Goal: Transaction & Acquisition: Purchase product/service

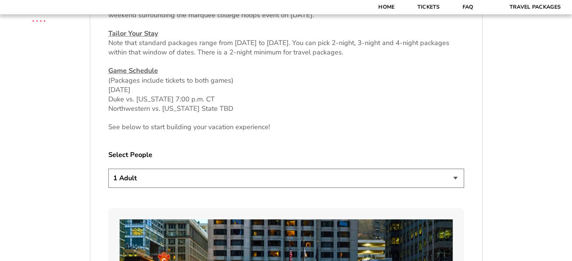
scroll to position [353, 0]
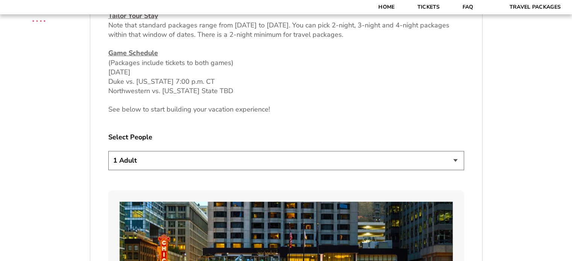
click at [188, 155] on select "1 Adult 2 Adults 3 Adults 4 Adults 2 Adults + 1 Child 2 Adults + 2 Children 2 A…" at bounding box center [286, 160] width 356 height 19
select select "2 Adults + 2 Children"
click at [108, 151] on select "1 Adult 2 Adults 3 Adults 4 Adults 2 Adults + 1 Child 2 Adults + 2 Children 2 A…" at bounding box center [286, 160] width 356 height 19
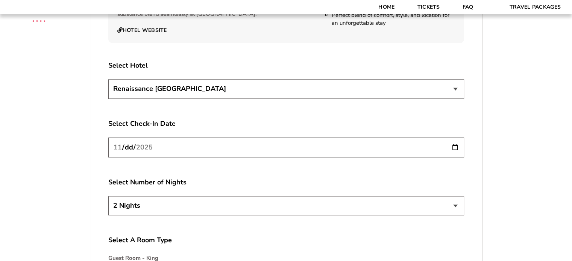
scroll to position [918, 0]
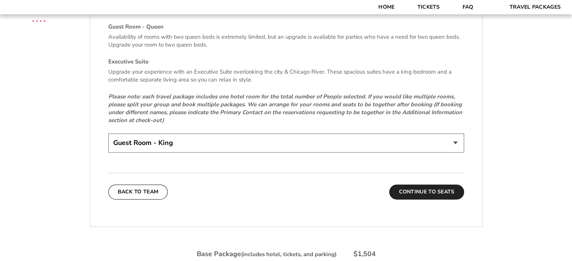
click at [428, 194] on button "Continue To Seats" at bounding box center [426, 192] width 74 height 15
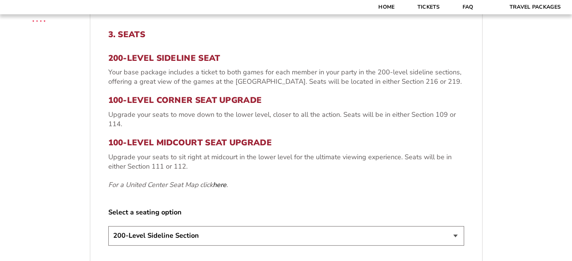
scroll to position [311, 0]
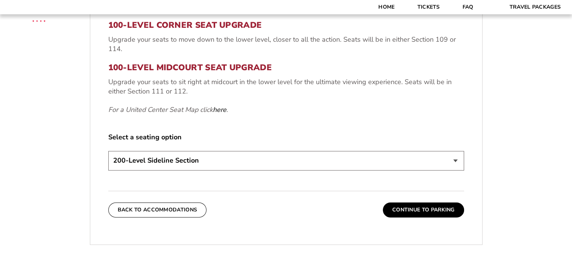
click at [194, 163] on select "200-Level Sideline Section 100-Level Corner Seat Upgrade (+$80 per person) 100-…" at bounding box center [286, 160] width 356 height 19
select select "100-Level Corner Seat Upgrade"
click at [108, 151] on select "200-Level Sideline Section 100-Level Corner Seat Upgrade (+$80 per person) 100-…" at bounding box center [286, 160] width 356 height 19
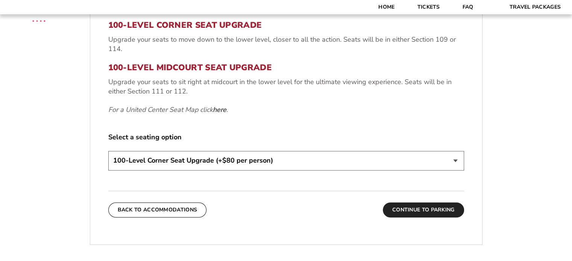
click at [429, 214] on button "Continue To Parking" at bounding box center [423, 210] width 81 height 15
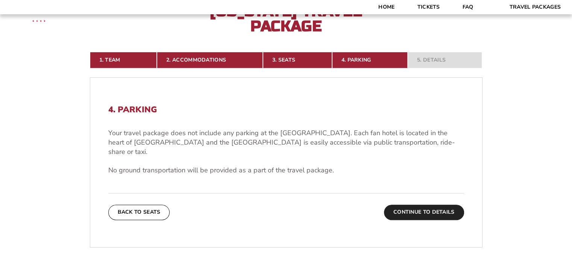
click at [420, 205] on button "Continue To Details" at bounding box center [424, 212] width 80 height 15
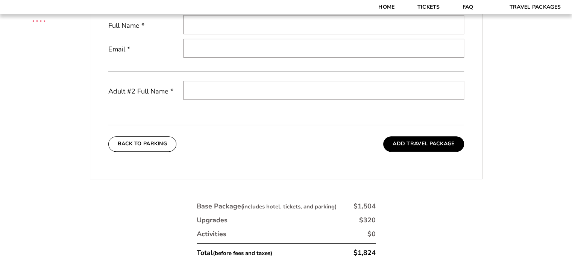
scroll to position [349, 0]
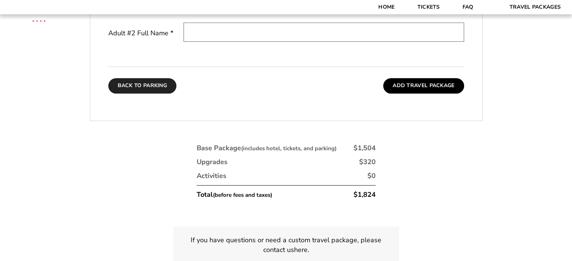
click at [151, 89] on button "Back To Parking" at bounding box center [142, 85] width 68 height 15
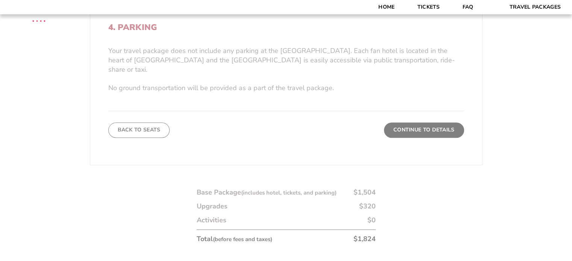
scroll to position [274, 0]
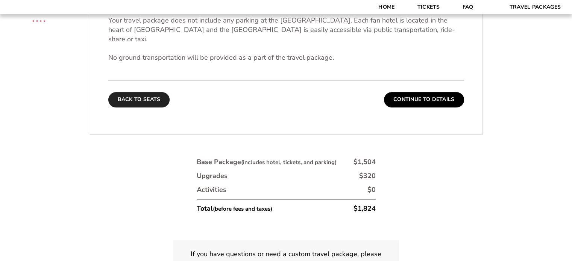
click at [144, 92] on button "Back To Seats" at bounding box center [139, 99] width 62 height 15
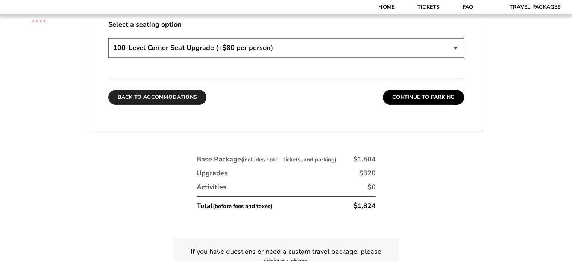
click at [149, 95] on button "Back To Accommodations" at bounding box center [157, 97] width 99 height 15
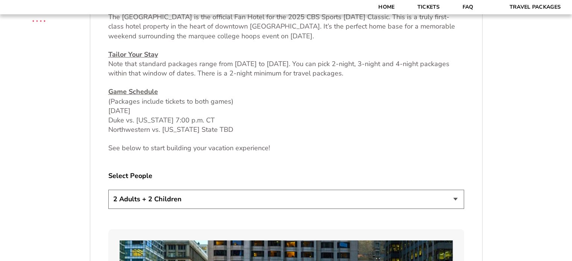
scroll to position [349, 0]
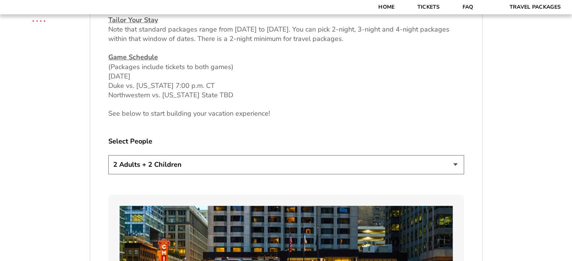
click at [152, 161] on select "1 Adult 2 Adults 3 Adults 4 Adults 2 Adults + 1 Child 2 Adults + 2 Children 2 A…" at bounding box center [286, 164] width 356 height 19
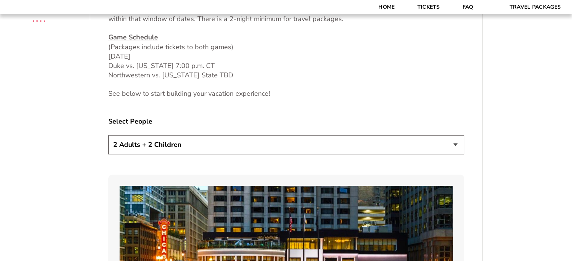
scroll to position [387, 0]
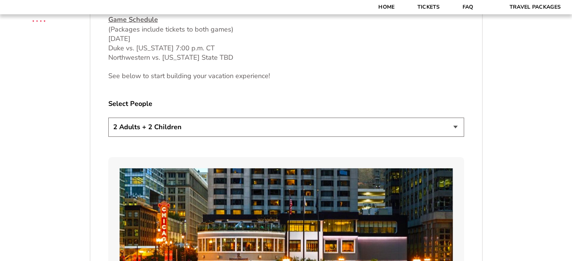
click at [128, 121] on select "1 Adult 2 Adults 3 Adults 4 Adults 2 Adults + 1 Child 2 Adults + 2 Children 2 A…" at bounding box center [286, 127] width 356 height 19
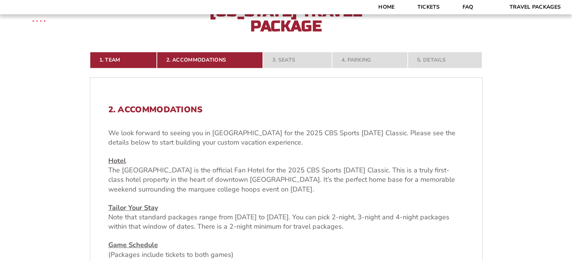
scroll to position [123, 0]
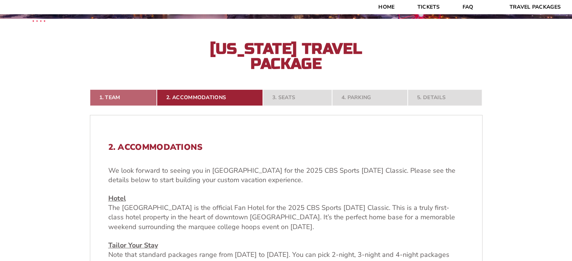
click at [115, 102] on link "1. Team" at bounding box center [123, 98] width 67 height 17
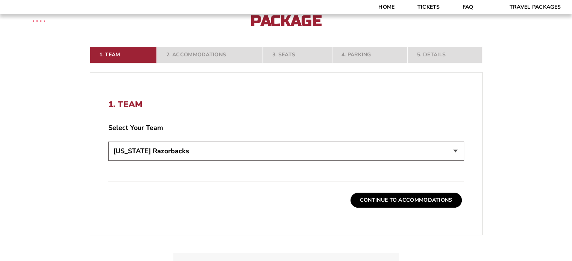
scroll to position [199, 0]
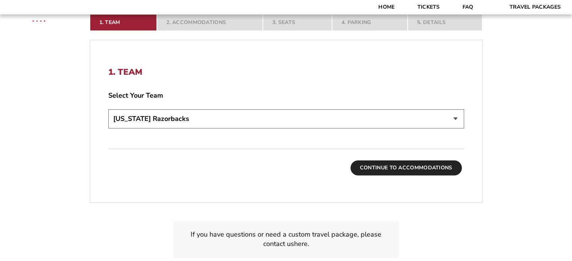
click at [394, 170] on button "Continue To Accommodations" at bounding box center [406, 168] width 111 height 15
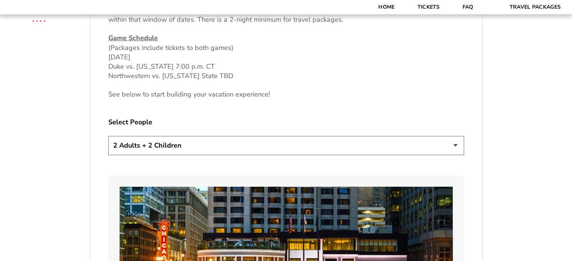
scroll to position [387, 0]
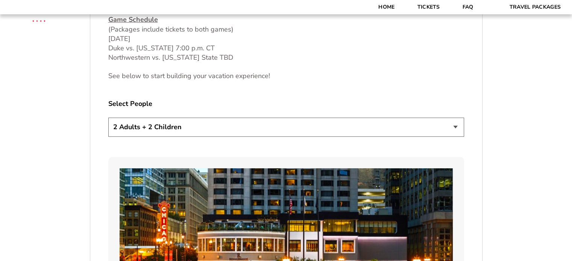
click at [128, 125] on select "1 Adult 2 Adults 3 Adults 4 Adults 2 Adults + 1 Child 2 Adults + 2 Children 2 A…" at bounding box center [286, 127] width 356 height 19
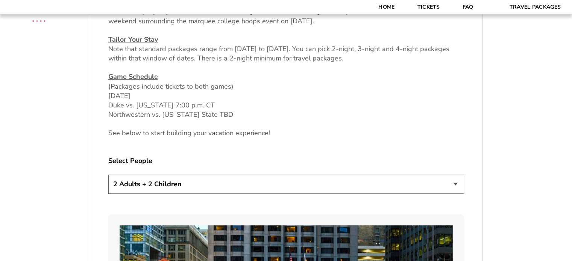
scroll to position [311, 0]
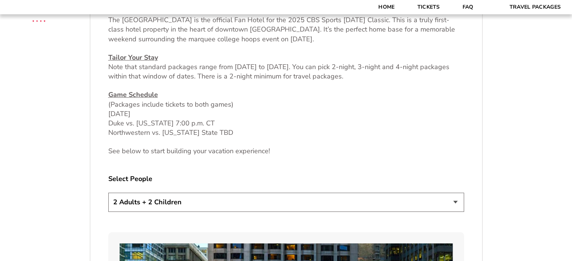
click at [212, 202] on select "1 Adult 2 Adults 3 Adults 4 Adults 2 Adults + 1 Child 2 Adults + 2 Children 2 A…" at bounding box center [286, 202] width 356 height 19
click at [108, 193] on select "1 Adult 2 Adults 3 Adults 4 Adults 2 Adults + 1 Child 2 Adults + 2 Children 2 A…" at bounding box center [286, 202] width 356 height 19
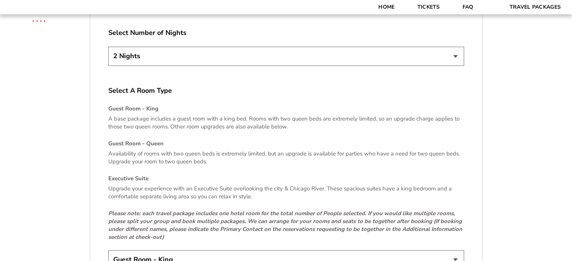
scroll to position [1102, 0]
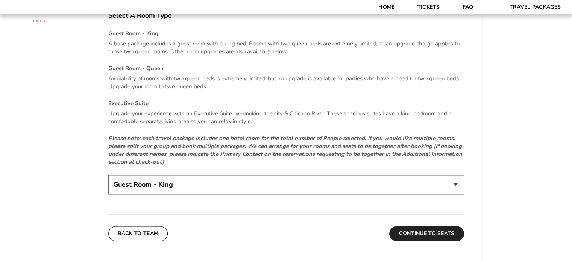
click at [424, 234] on button "Continue To Seats" at bounding box center [426, 233] width 74 height 15
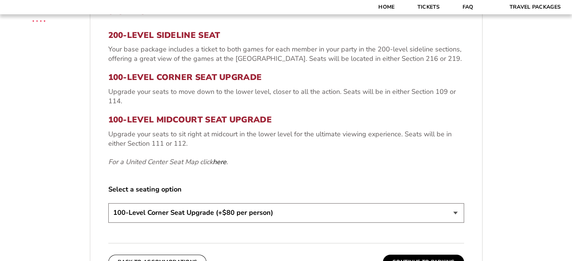
scroll to position [311, 0]
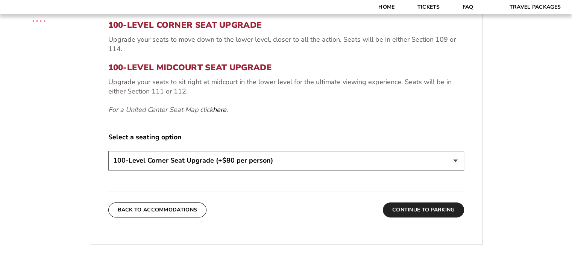
click at [413, 210] on button "Continue To Parking" at bounding box center [423, 210] width 81 height 15
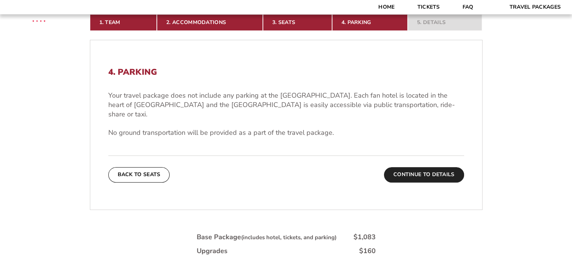
click at [418, 170] on button "Continue To Details" at bounding box center [424, 174] width 80 height 15
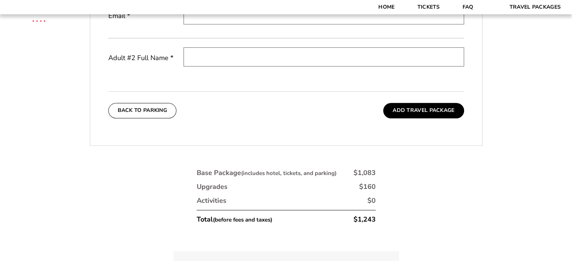
scroll to position [387, 0]
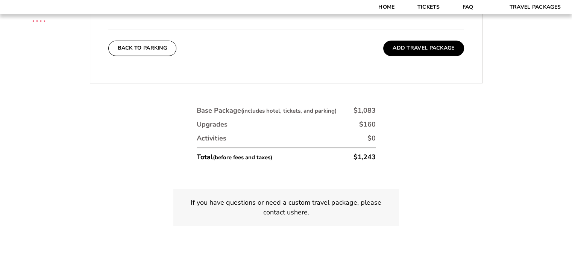
click at [135, 44] on button "Back To Parking" at bounding box center [142, 48] width 68 height 15
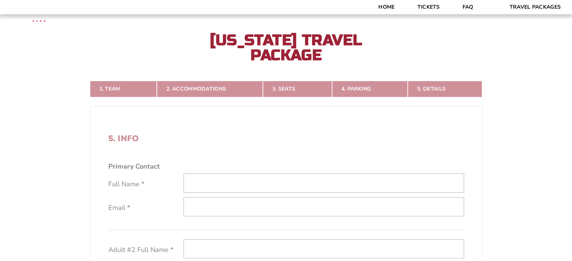
scroll to position [123, 0]
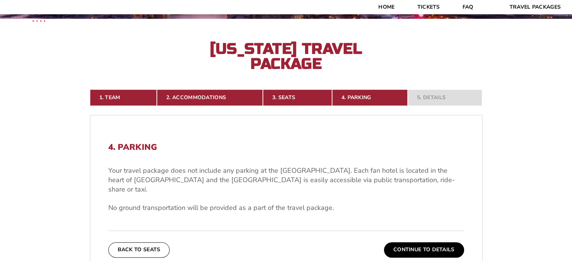
click at [146, 244] on button "Back To Seats" at bounding box center [139, 250] width 62 height 15
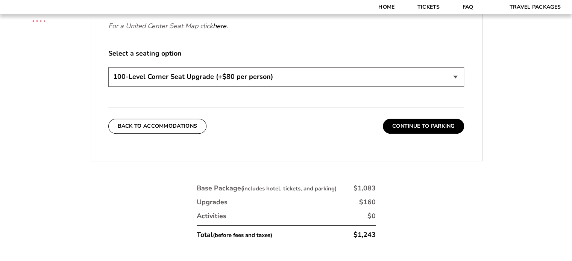
scroll to position [349, 0]
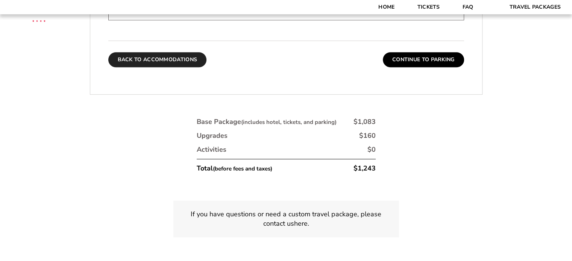
click at [167, 60] on button "Back To Accommodations" at bounding box center [157, 59] width 99 height 15
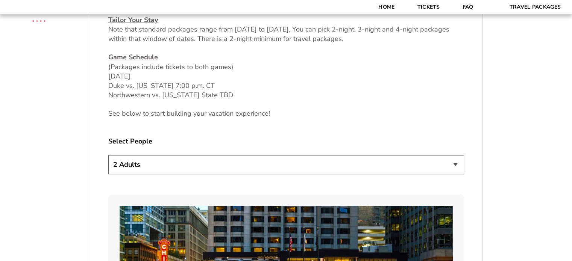
click at [130, 161] on select "1 Adult 2 Adults 3 Adults 4 Adults 2 Adults + 1 Child 2 Adults + 2 Children 2 A…" at bounding box center [286, 164] width 356 height 19
select select "2 Adults + 2 Children"
click at [108, 155] on select "1 Adult 2 Adults 3 Adults 4 Adults 2 Adults + 1 Child 2 Adults + 2 Children 2 A…" at bounding box center [286, 164] width 356 height 19
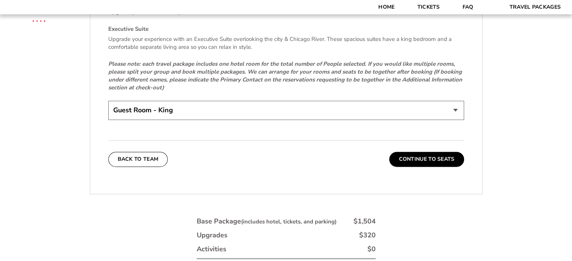
scroll to position [1177, 0]
click at [339, 111] on select "Guest Room - King Guest Room - Queen (+$95 per night) Executive Suite (+$315 pe…" at bounding box center [286, 109] width 356 height 19
click at [438, 160] on button "Continue To Seats" at bounding box center [426, 158] width 74 height 15
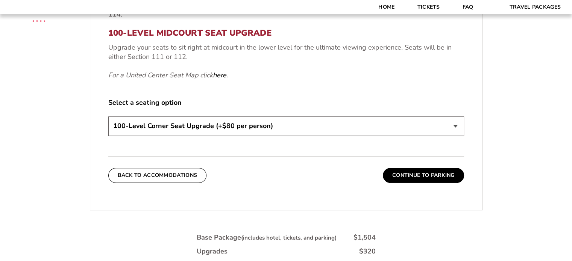
scroll to position [349, 0]
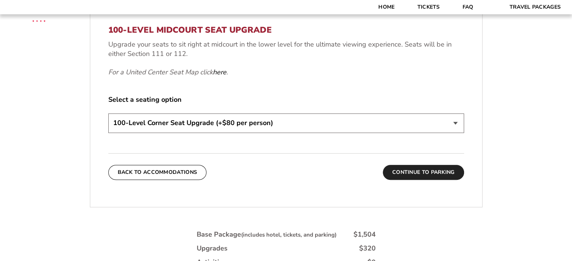
click at [435, 177] on button "Continue To Parking" at bounding box center [423, 172] width 81 height 15
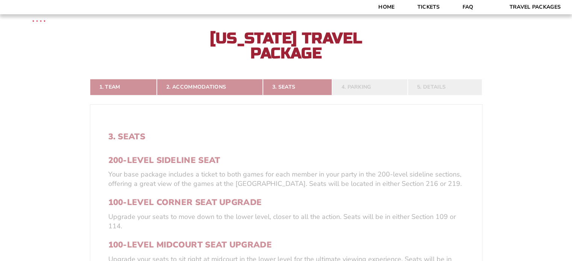
scroll to position [123, 0]
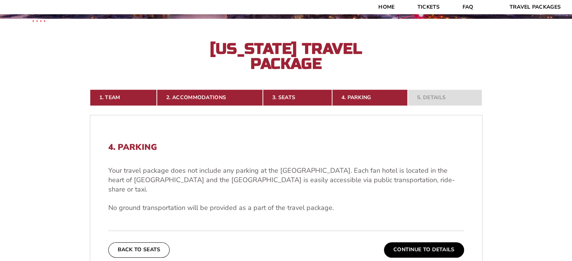
click at [420, 251] on div "4. Parking Your travel package does not include any parking at the United Cente…" at bounding box center [286, 200] width 392 height 151
click at [421, 246] on button "Continue To Details" at bounding box center [424, 250] width 80 height 15
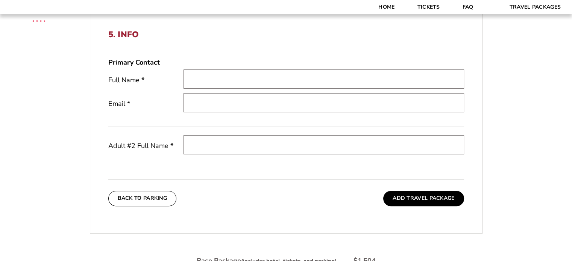
scroll to position [161, 0]
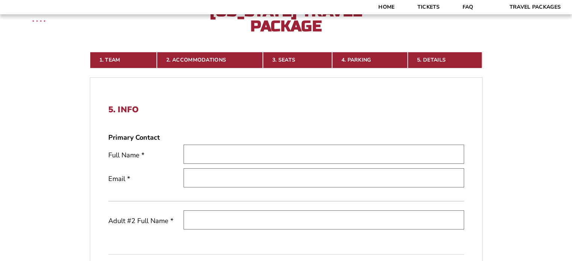
click at [217, 157] on input "text" at bounding box center [324, 154] width 281 height 19
type input "Jason Parker"
type input "parker2511@gmail.com"
click at [63, 183] on form "Arkansas Arkansas Travel Package Duke Duke Travel Package Northwestern Northwes…" at bounding box center [286, 163] width 572 height 649
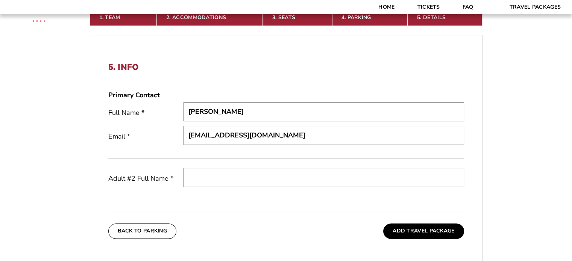
scroll to position [236, 0]
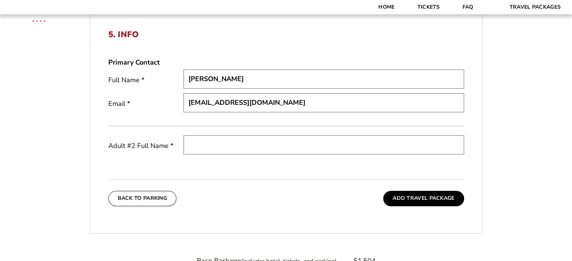
click at [237, 145] on input "text" at bounding box center [324, 144] width 281 height 19
click at [227, 146] on input "text" at bounding box center [324, 144] width 281 height 19
type input "Ashley Parker"
click at [243, 172] on div "5. Info Primary Contact Full Name * Jason Parker Email * parker2511@gmail.com A…" at bounding box center [286, 118] width 392 height 213
click at [407, 198] on button "Add Travel Package" at bounding box center [423, 198] width 81 height 15
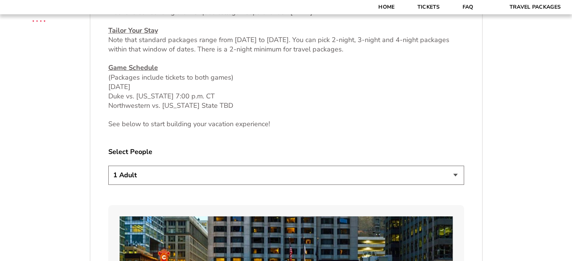
scroll to position [451, 0]
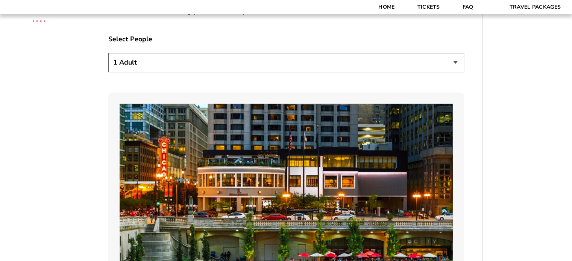
click at [176, 55] on select "1 Adult 2 Adults 3 Adults 4 Adults 2 Adults + 1 Child 2 Adults + 2 Children 2 A…" at bounding box center [286, 62] width 356 height 19
select select "2 Adults"
click at [108, 53] on select "1 Adult 2 Adults 3 Adults 4 Adults 2 Adults + 1 Child 2 Adults + 2 Children 2 A…" at bounding box center [286, 62] width 356 height 19
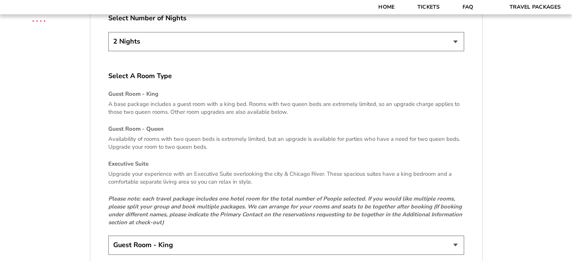
scroll to position [1091, 0]
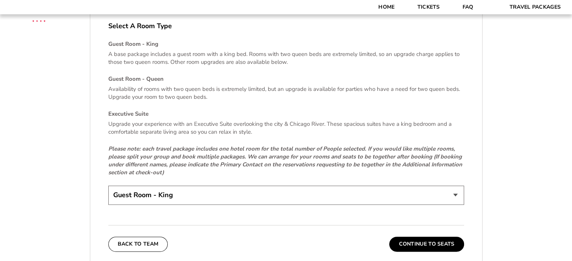
click at [146, 193] on select "Guest Room - King Guest Room - Queen (+$95 per night) Executive Suite (+$315 pe…" at bounding box center [286, 195] width 356 height 19
click at [161, 195] on select "Guest Room - King Guest Room - Queen (+$95 per night) Executive Suite (+$315 pe…" at bounding box center [286, 195] width 356 height 19
click at [412, 242] on button "Continue To Seats" at bounding box center [426, 244] width 74 height 15
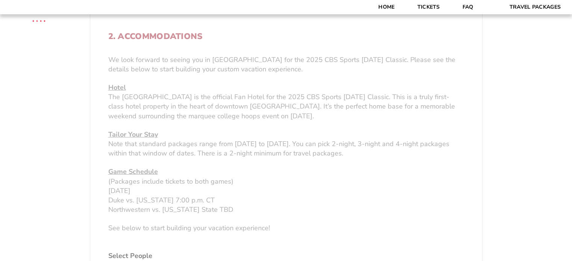
scroll to position [123, 0]
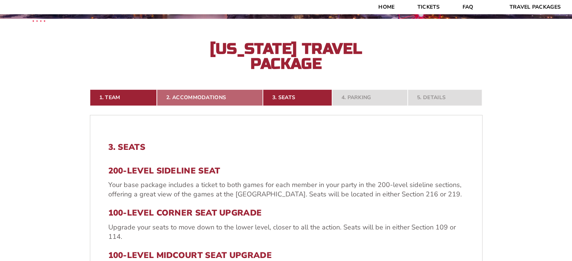
click at [179, 94] on link "2. Accommodations" at bounding box center [210, 98] width 106 height 17
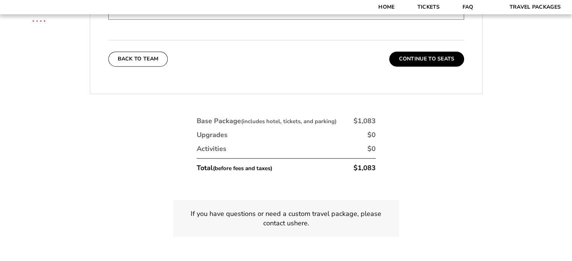
scroll to position [1290, 0]
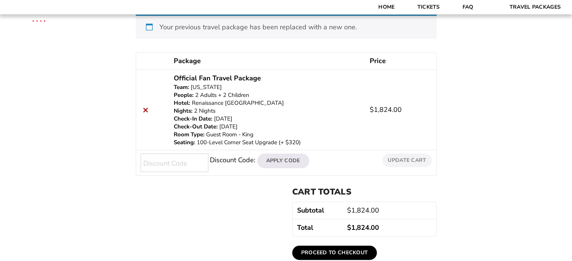
scroll to position [150, 0]
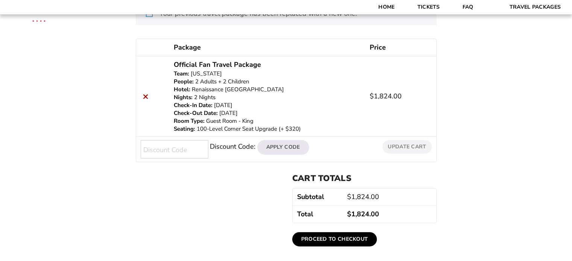
click at [169, 145] on input "Discount Code:" at bounding box center [175, 149] width 68 height 18
type input "hogs"
click at [279, 146] on button "Apply Code" at bounding box center [283, 147] width 52 height 14
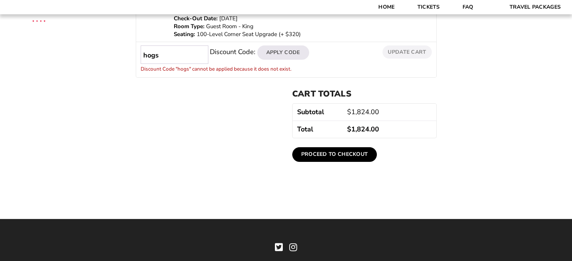
scroll to position [120, 0]
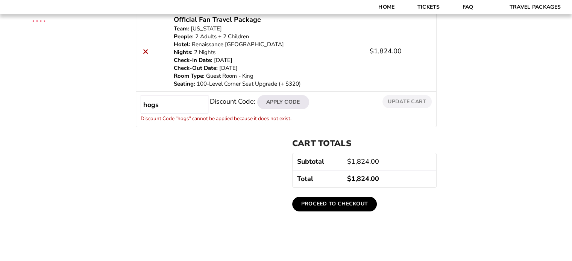
click at [164, 106] on input "hogs" at bounding box center [175, 104] width 68 height 18
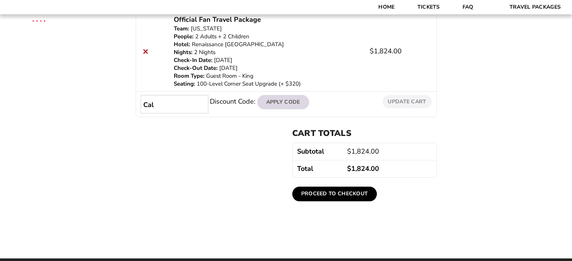
type input "Cal"
click at [288, 100] on button "Apply Code" at bounding box center [283, 102] width 52 height 14
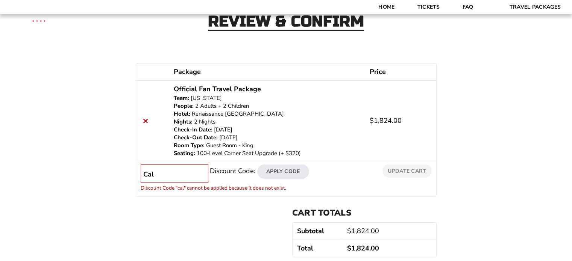
scroll to position [0, 0]
